Goal: Transaction & Acquisition: Obtain resource

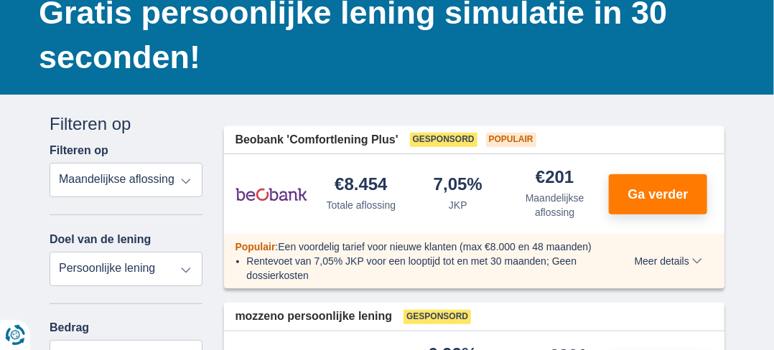
click at [187, 182] on select "Totale aflossing JKP Maandelijkse aflossing" at bounding box center [126, 180] width 153 height 34
drag, startPoint x: 187, startPoint y: 182, endPoint x: 189, endPoint y: 266, distance: 84.0
click at [187, 182] on select "Totale aflossing JKP Maandelijkse aflossing" at bounding box center [126, 180] width 153 height 34
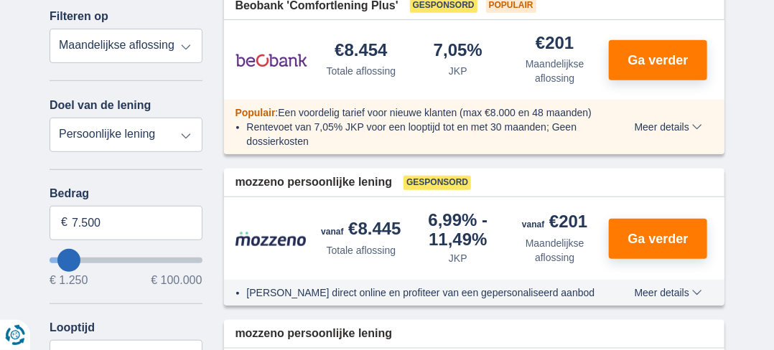
scroll to position [287, 0]
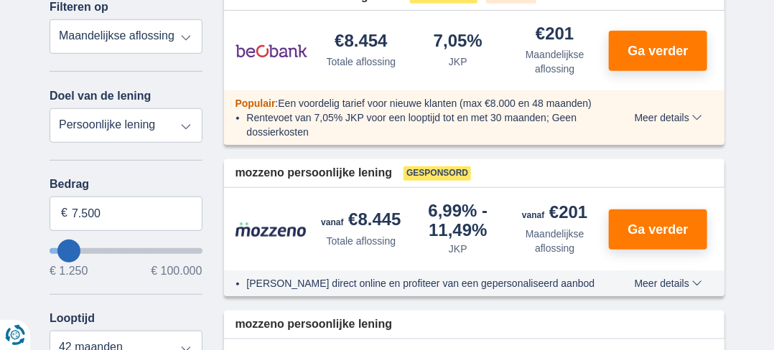
click at [182, 124] on select "Persoonlijke lening Auto Moto / fiets Mobilhome / caravan Renovatie Energie Sch…" at bounding box center [126, 125] width 153 height 34
select select "moto"
click at [50, 108] on select "Persoonlijke lening Auto Moto / fiets Mobilhome / caravan Renovatie Energie Sch…" at bounding box center [126, 125] width 153 height 34
click at [0, 0] on select "Nieuw 0-1 jaar 1-2 jaar 2-3 jaar 3-4 jaar 4-5 jaar 5+ jaar" at bounding box center [0, 0] width 0 height 0
type input "15.000"
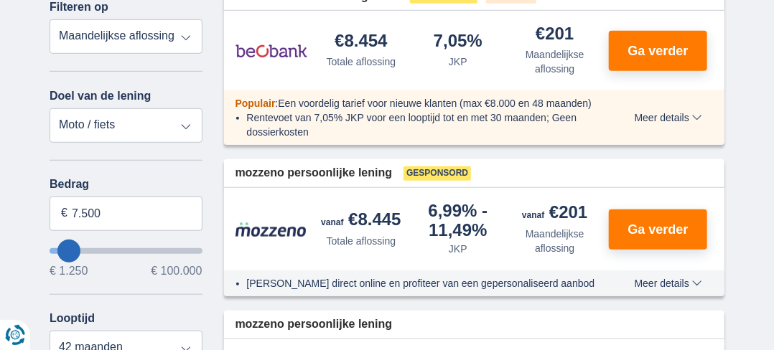
type input "15250"
select select "60"
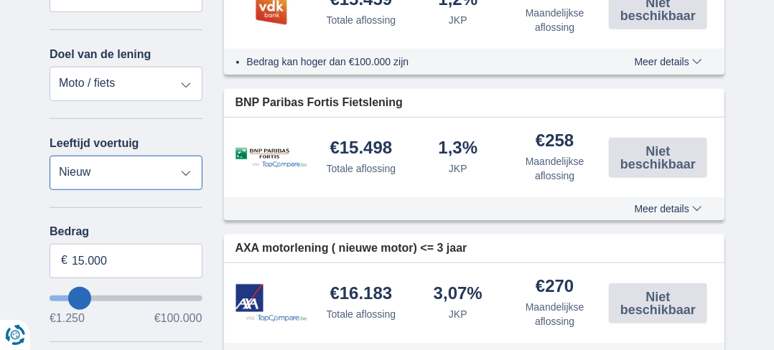
scroll to position [359, 0]
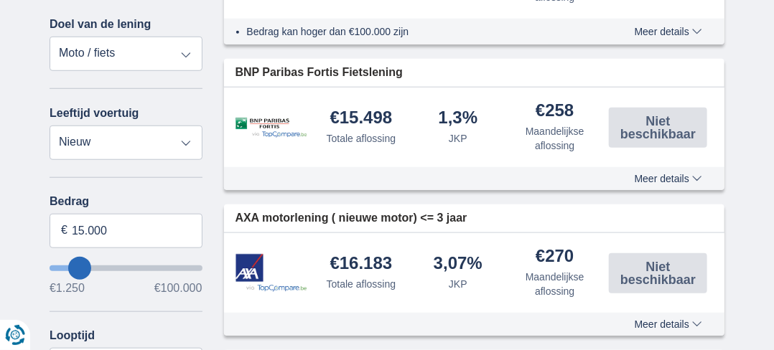
type input "13.250"
type input "12250"
type input "12.250"
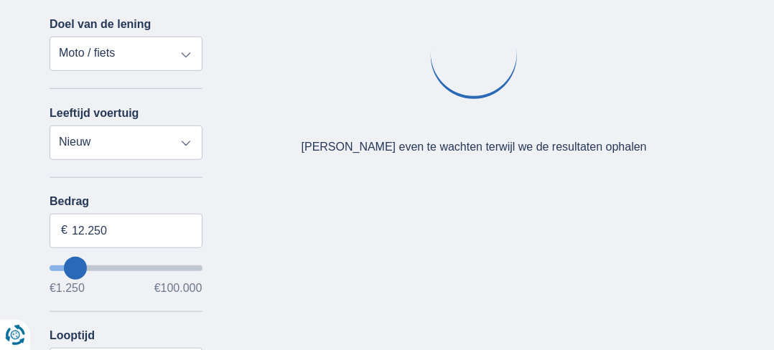
type input "1250"
type input "1.250"
select select "24"
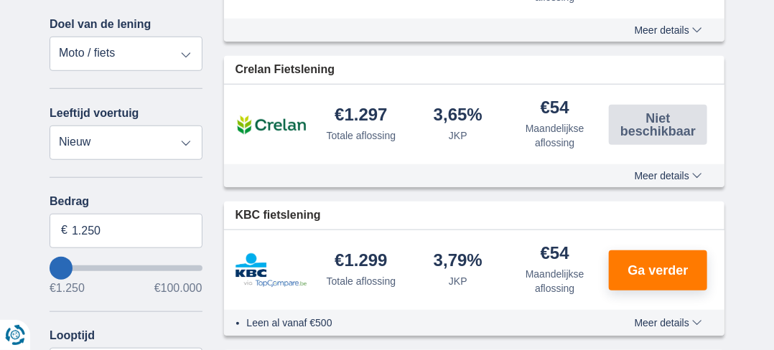
type input "2.250"
type input "3250"
type input "3.250"
select select "30"
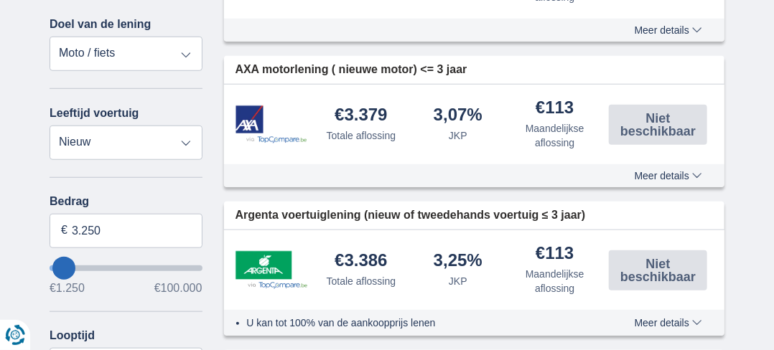
type input "4.250"
type input "4250"
select select "36"
type input "3.250"
type input "3250"
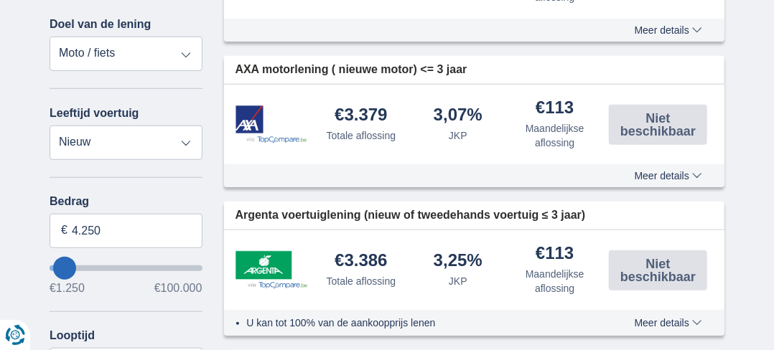
select select "30"
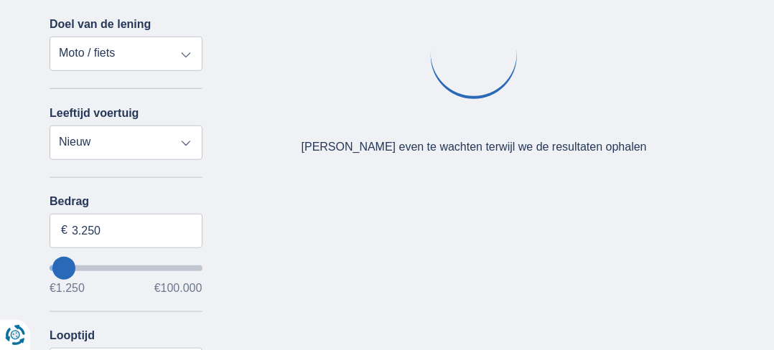
type input "2.250"
type input "2250"
select select "24"
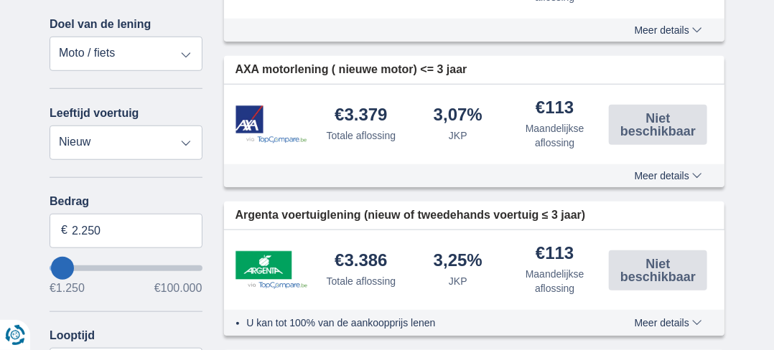
type input "1250"
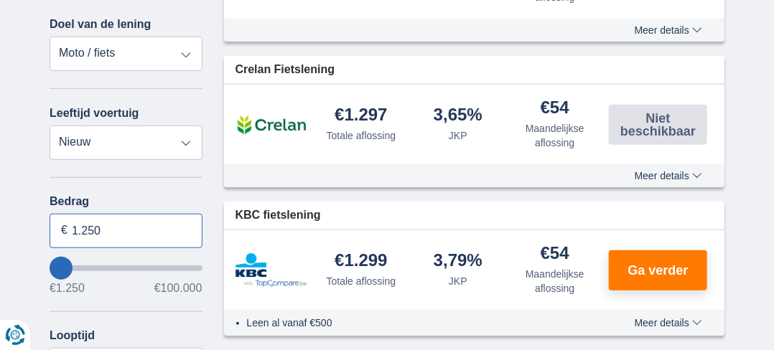
drag, startPoint x: 72, startPoint y: 230, endPoint x: 106, endPoint y: 226, distance: 34.0
click at [106, 226] on input "1.250" at bounding box center [126, 231] width 153 height 34
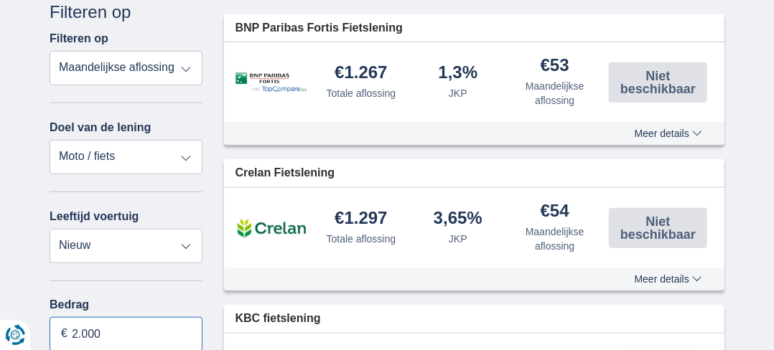
scroll to position [287, 0]
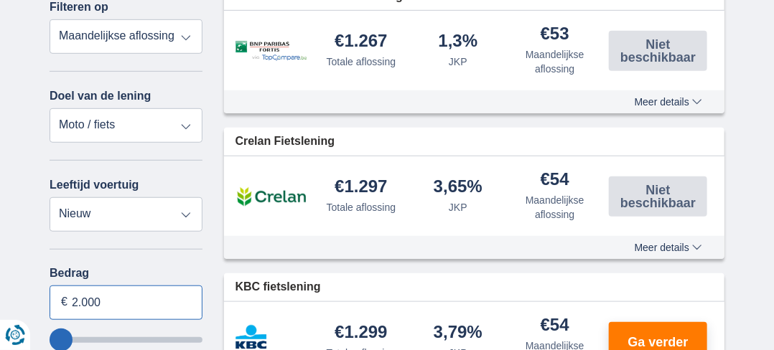
click at [151, 299] on input "2.000" at bounding box center [126, 303] width 153 height 34
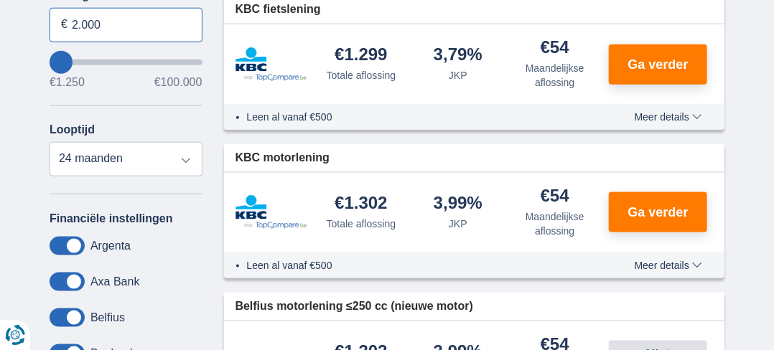
scroll to position [574, 0]
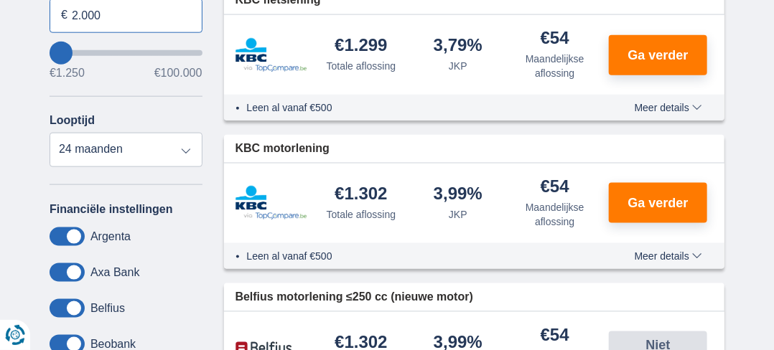
type input "2.000"
type input "2250"
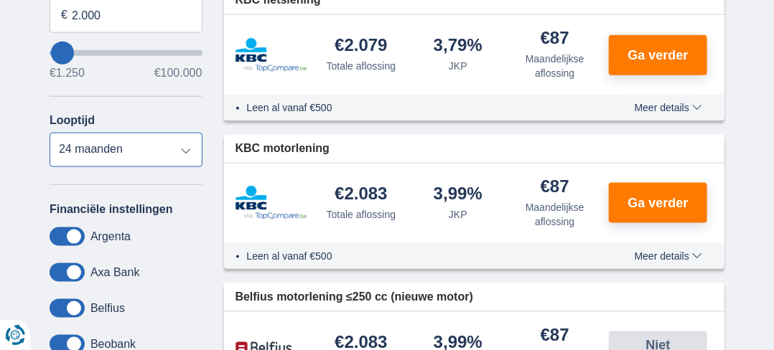
click at [50, 133] on select "12 maanden 18 maanden 24 maanden" at bounding box center [126, 150] width 153 height 34
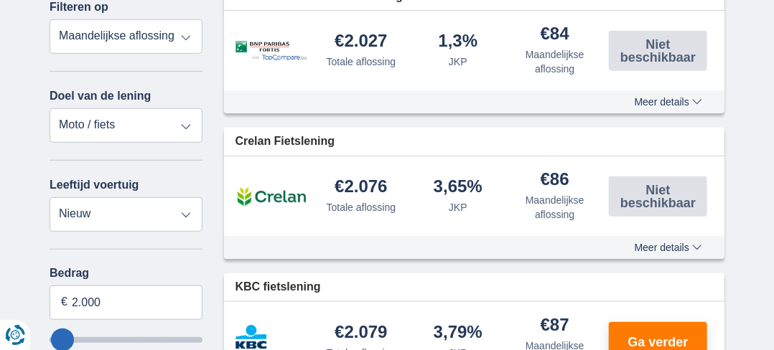
scroll to position [431, 0]
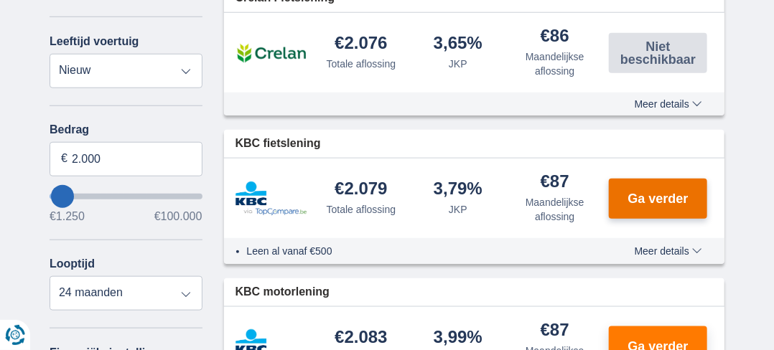
click at [658, 200] on span "Ga verder" at bounding box center [658, 198] width 60 height 13
